Goal: Transaction & Acquisition: Purchase product/service

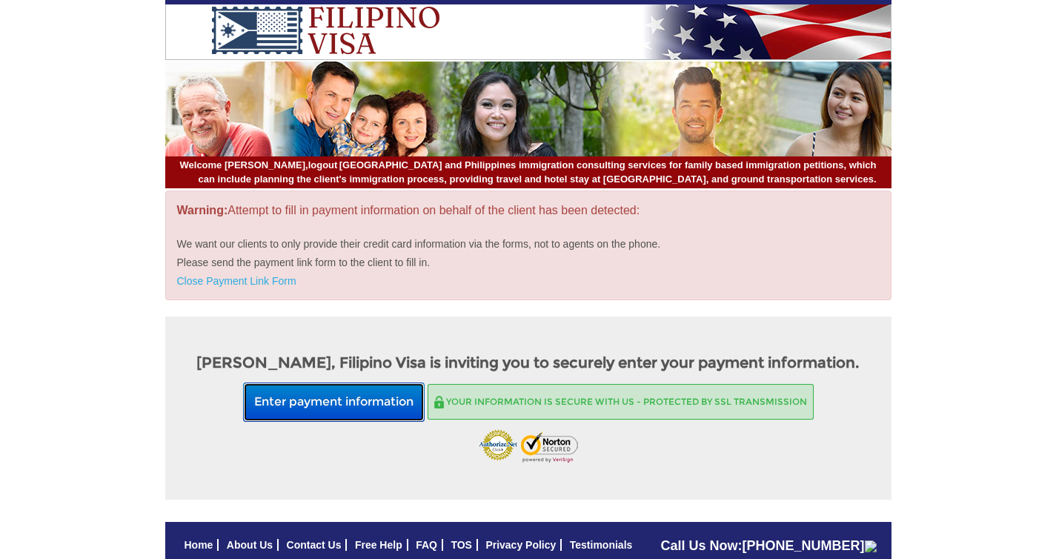
click at [369, 406] on button "Enter payment information" at bounding box center [334, 401] width 182 height 39
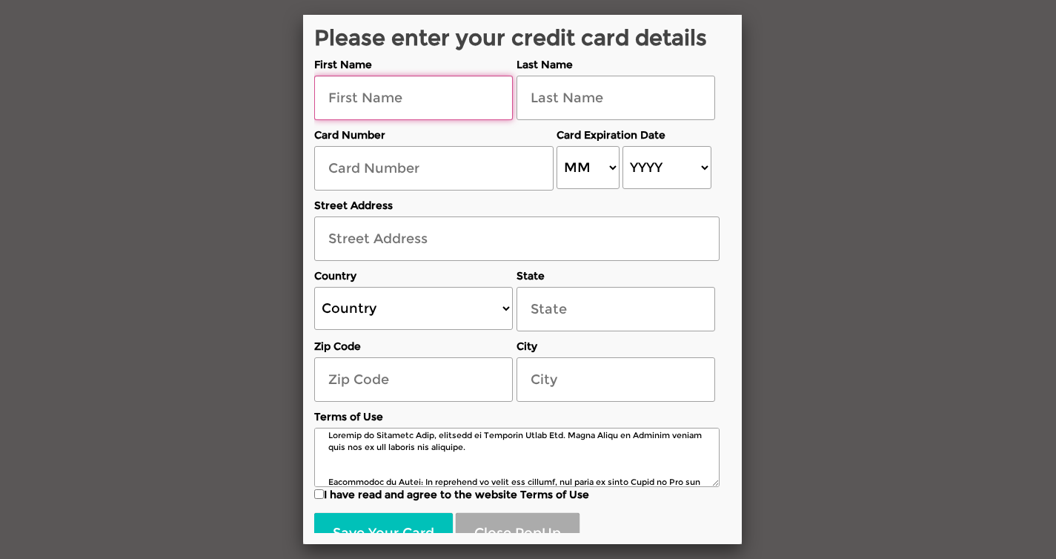
click at [456, 108] on input "text" at bounding box center [413, 98] width 199 height 44
type input "Roy"
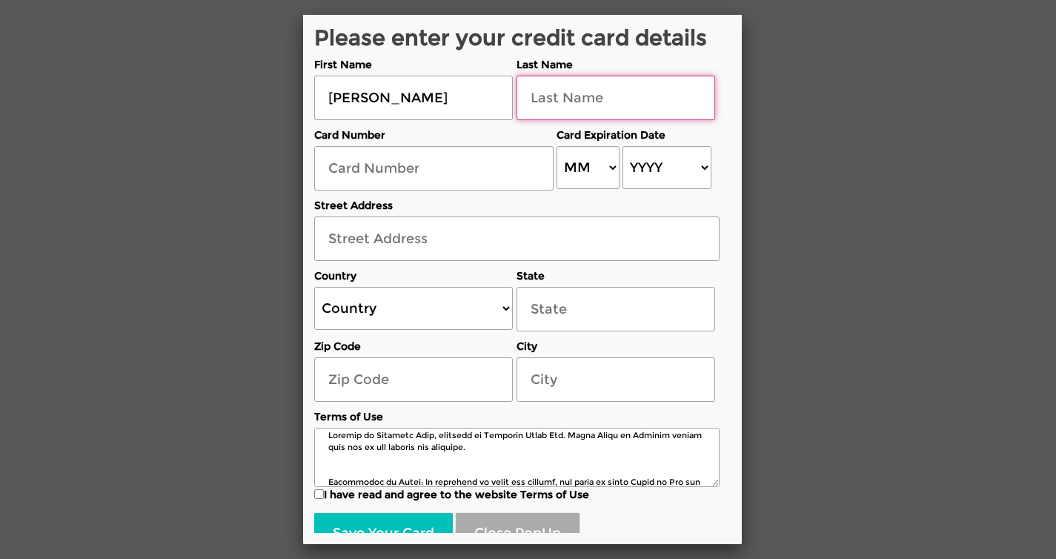
click at [639, 92] on input "text" at bounding box center [615, 98] width 199 height 44
type input "Vincent"
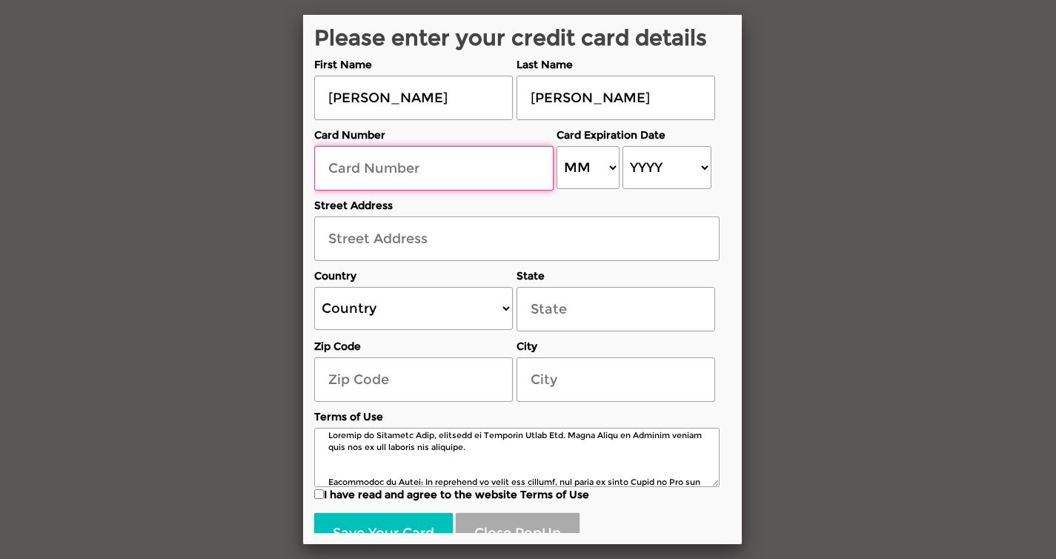
click at [485, 158] on input "text" at bounding box center [433, 168] width 239 height 44
paste input "5378 0290 2389 3813"
click at [362, 167] on input "5378 0290 2389 3813" at bounding box center [433, 168] width 239 height 44
click at [399, 167] on input "53780290 2389 3813" at bounding box center [433, 168] width 239 height 44
click at [430, 170] on input "537802902389 3813" at bounding box center [433, 168] width 239 height 44
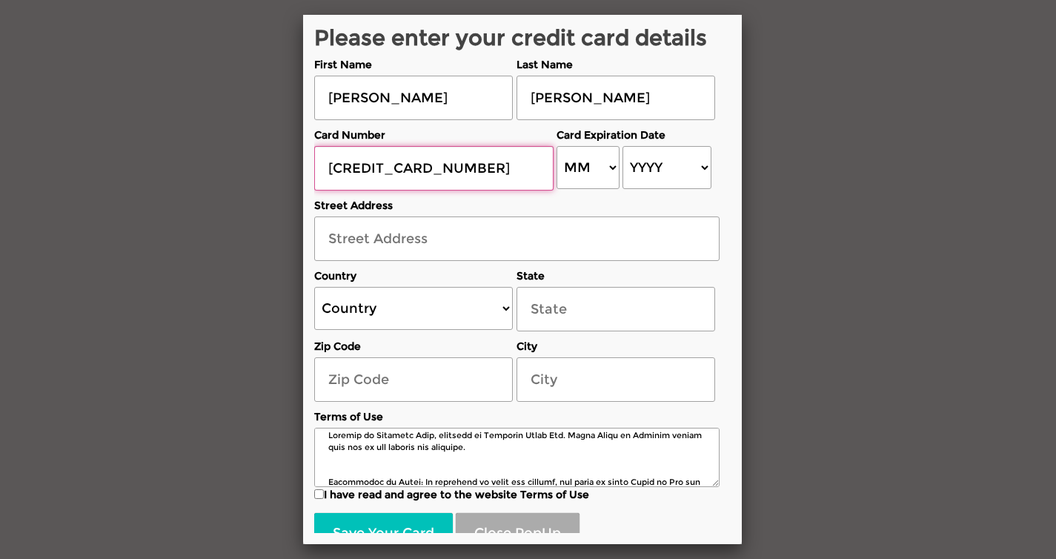
type input "5378029023893813"
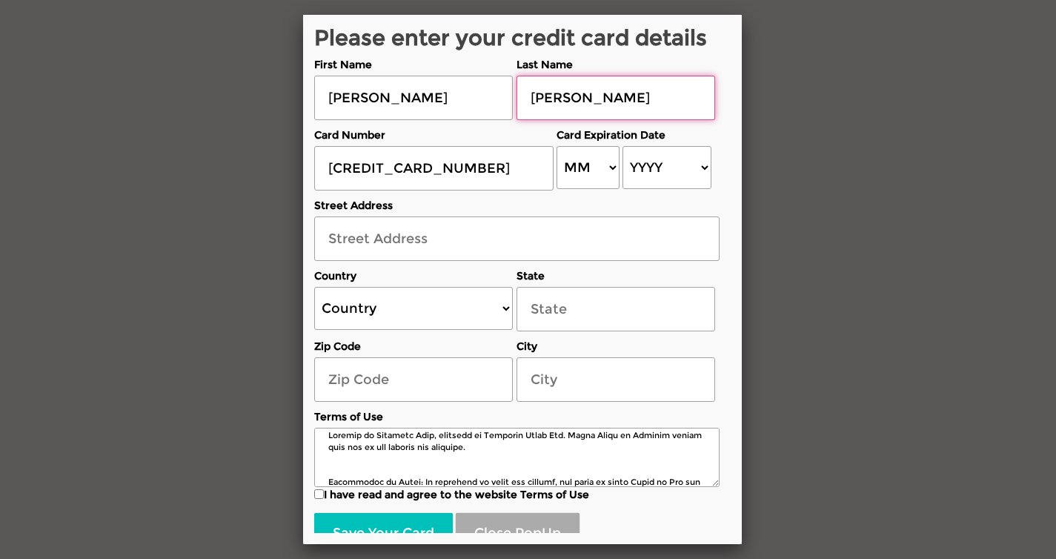
click at [536, 90] on input "Vincent" at bounding box center [615, 98] width 199 height 44
click at [533, 94] on input "Vincent" at bounding box center [615, 98] width 199 height 44
click at [567, 150] on select "MM 01 02 03 04 05 06 07 08 09 10 11 12" at bounding box center [588, 167] width 63 height 43
click at [607, 174] on select "MM 01 02 03 04 05 06 07 08 09 10 11 12" at bounding box center [588, 167] width 63 height 43
select select "05"
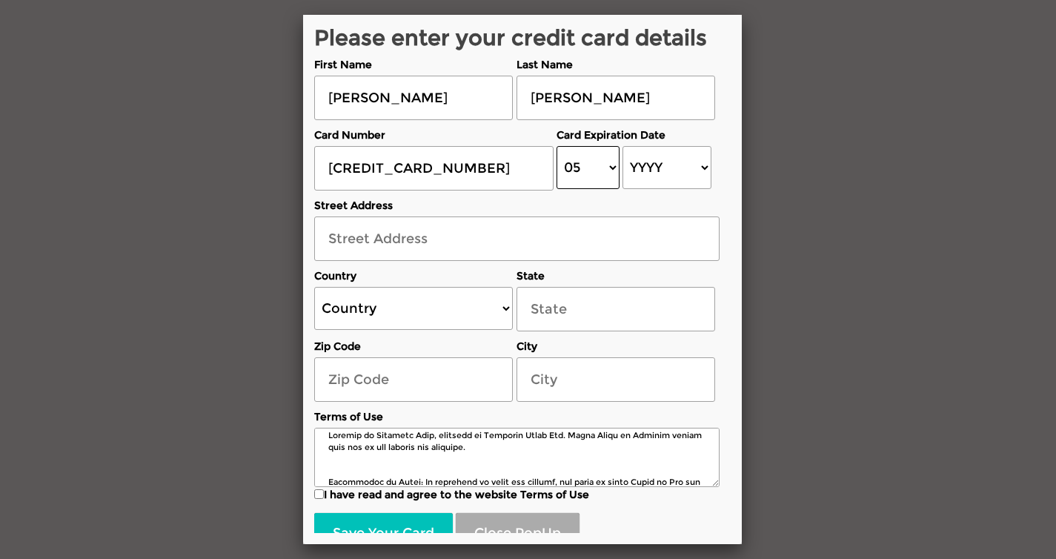
click at [557, 146] on select "MM 01 02 03 04 05 06 07 08 09 10 11 12" at bounding box center [588, 167] width 63 height 43
click at [660, 176] on select "YYYY 2025 2026 2027 2028 2029 2030 2031 2032 2033 2034 2035 2036 2037 2038 2039…" at bounding box center [666, 167] width 88 height 43
select select "2028"
click at [622, 146] on select "YYYY 2025 2026 2027 2028 2029 2030 2031 2032 2033 2034 2035 2036 2037 2038 2039…" at bounding box center [666, 167] width 88 height 43
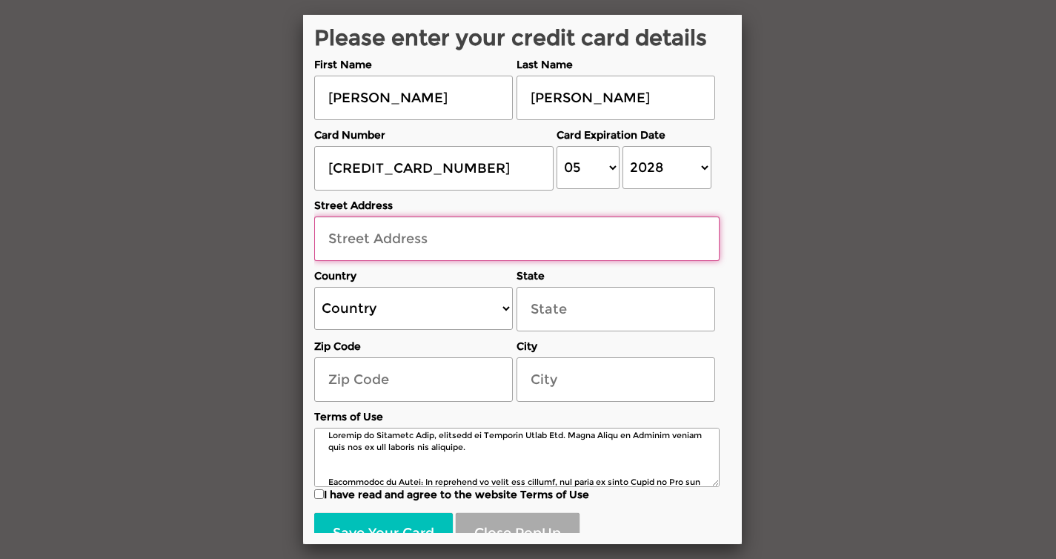
click at [463, 235] on input "text" at bounding box center [516, 238] width 405 height 44
paste input "98-206 Oa St., Aiea, HI"
type input "98-206 Oa St., Aiea"
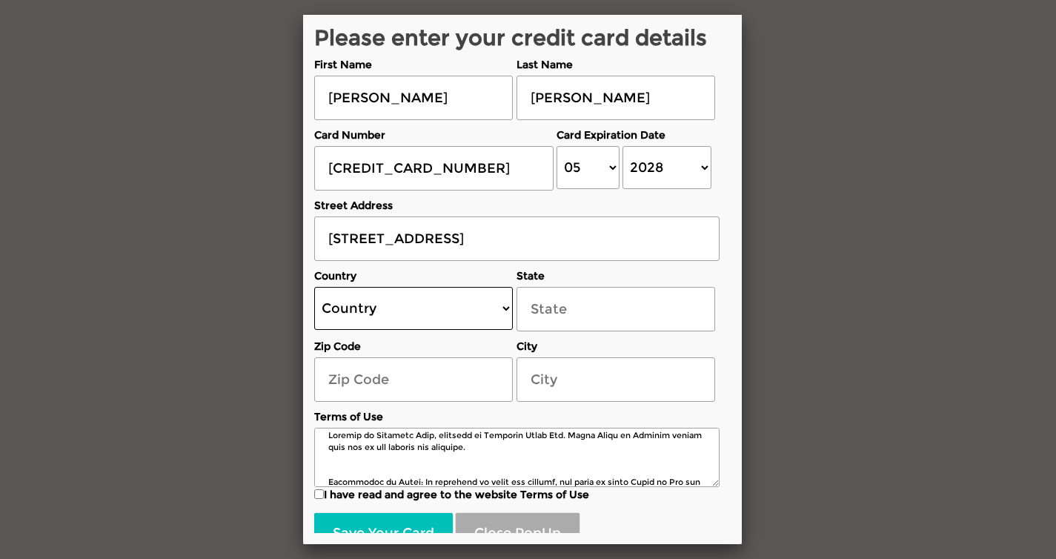
click at [441, 302] on select "Country United States Canada Australia New Zealand United Kingdom Ireland Germa…" at bounding box center [413, 308] width 199 height 43
select select "US"
click at [314, 287] on select "Country United States Canada Australia New Zealand United Kingdom Ireland Germa…" at bounding box center [413, 308] width 199 height 43
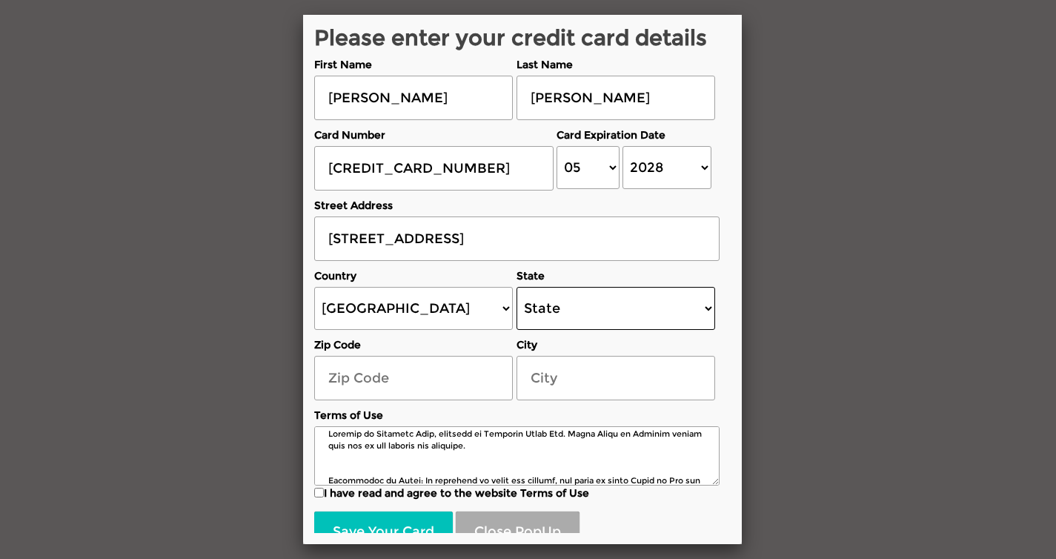
click at [562, 313] on select "State Alabama Alaska Arizona Arkansas California Colorado Connecticut Delaware …" at bounding box center [615, 308] width 199 height 43
select select "[US_STATE]"
click at [516, 287] on select "State Alabama Alaska Arizona Arkansas California Colorado Connecticut Delaware …" at bounding box center [615, 308] width 199 height 43
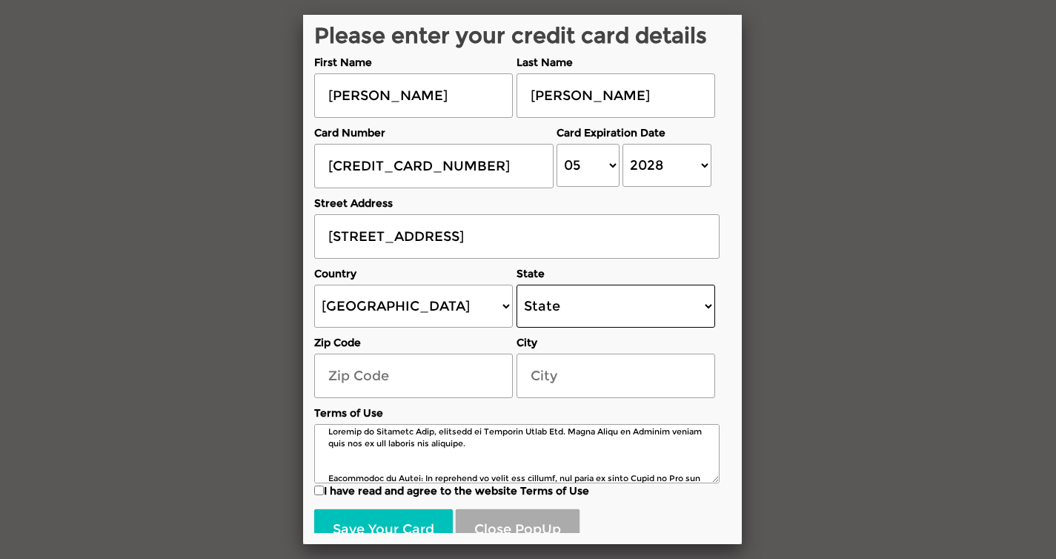
scroll to position [3, 0]
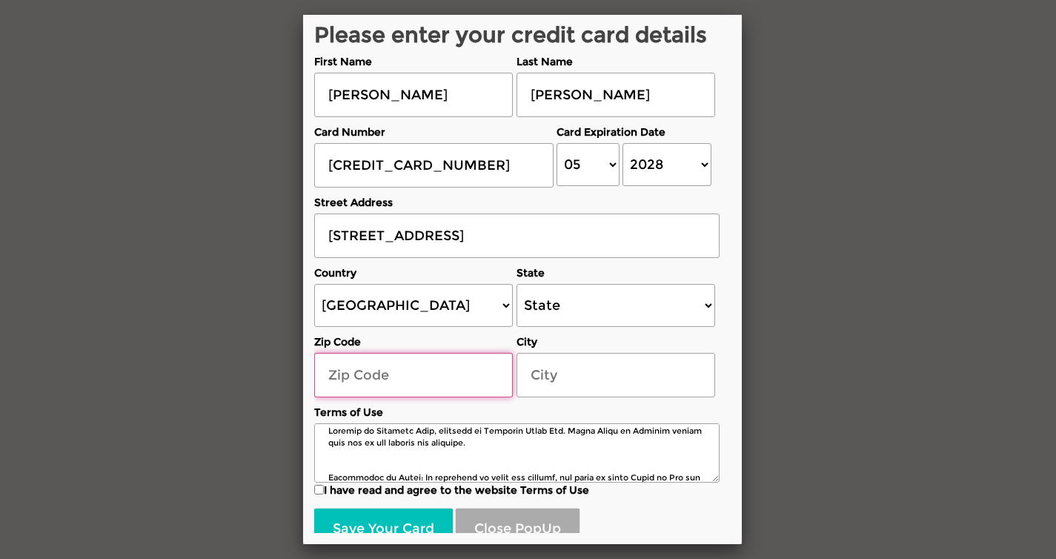
click at [426, 388] on input "text" at bounding box center [413, 375] width 199 height 44
paste input "96701"
type input "96701"
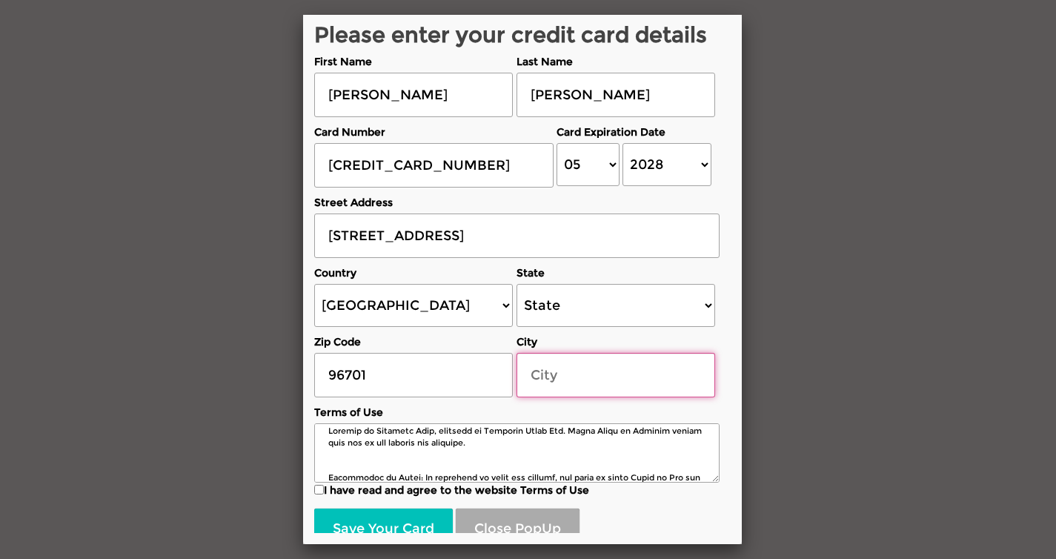
click at [540, 387] on input "text" at bounding box center [615, 375] width 199 height 44
click at [604, 380] on input "Honululu" at bounding box center [615, 375] width 199 height 44
drag, startPoint x: 530, startPoint y: 373, endPoint x: 521, endPoint y: 373, distance: 8.9
click at [521, 373] on input "Honululu" at bounding box center [615, 375] width 199 height 44
paste input "o"
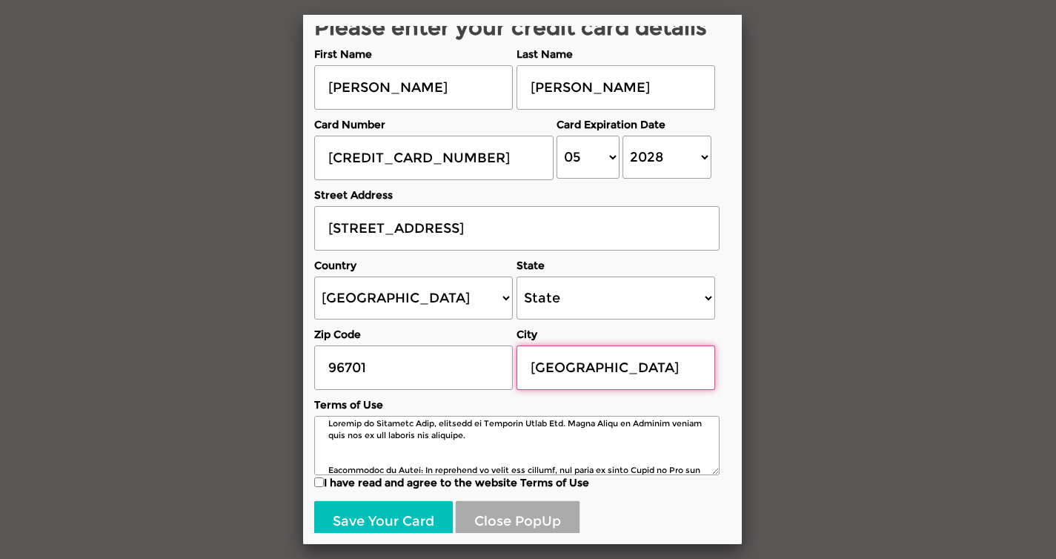
scroll to position [19, 0]
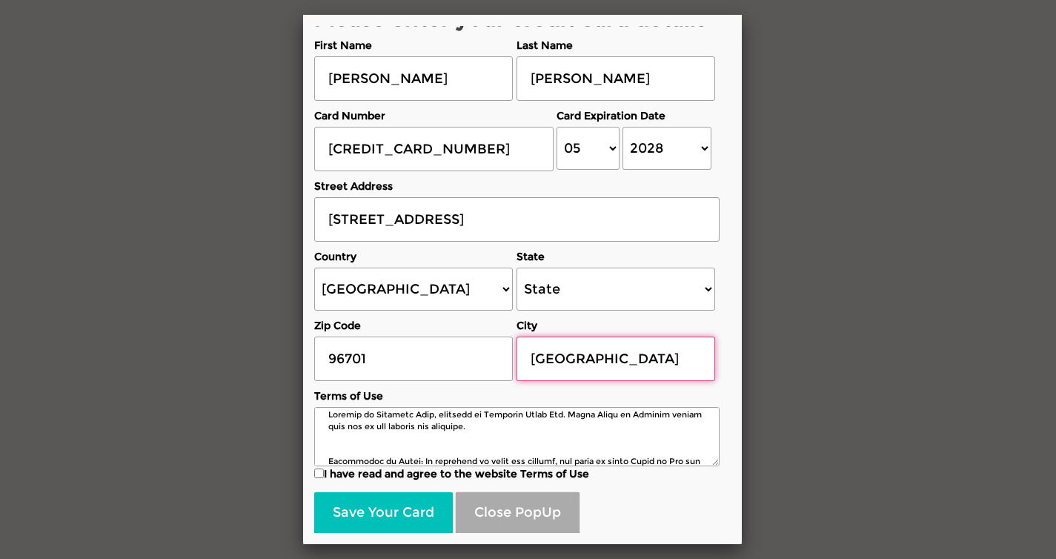
type input "Honolulu"
click at [319, 474] on input "I have read and agree to the website Terms of Use" at bounding box center [319, 473] width 10 height 10
checkbox input "true"
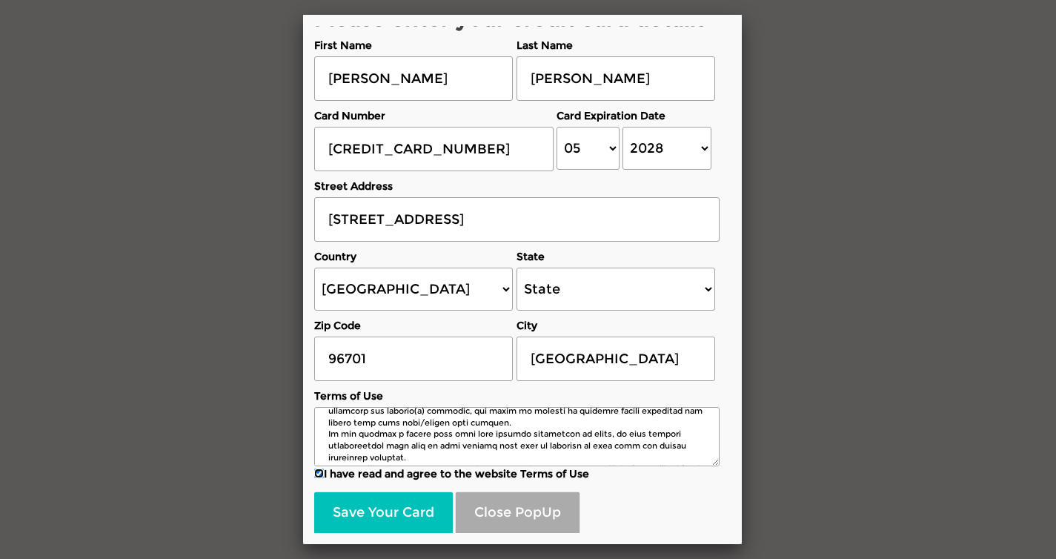
scroll to position [2268, 0]
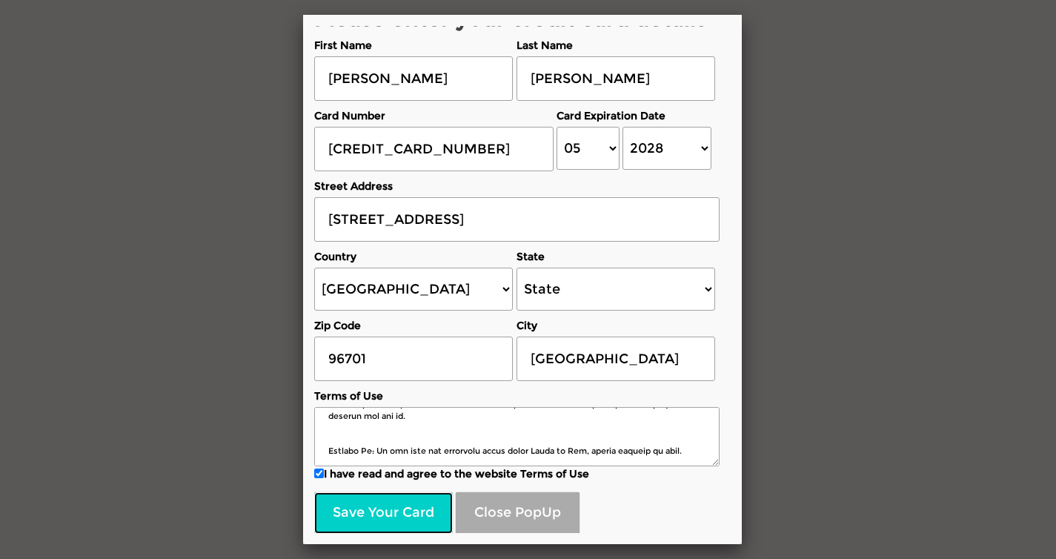
click at [370, 514] on button "Save Your Card" at bounding box center [383, 512] width 139 height 41
